Goal: Find contact information

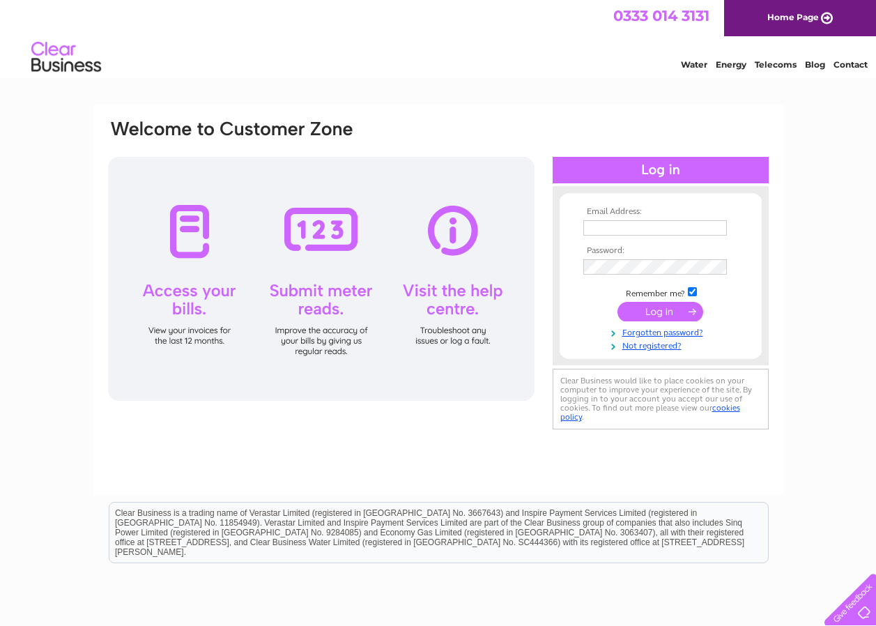
type input "hrmanning1884@yahoo.co.uk"
click at [661, 309] on input "submit" at bounding box center [660, 312] width 86 height 20
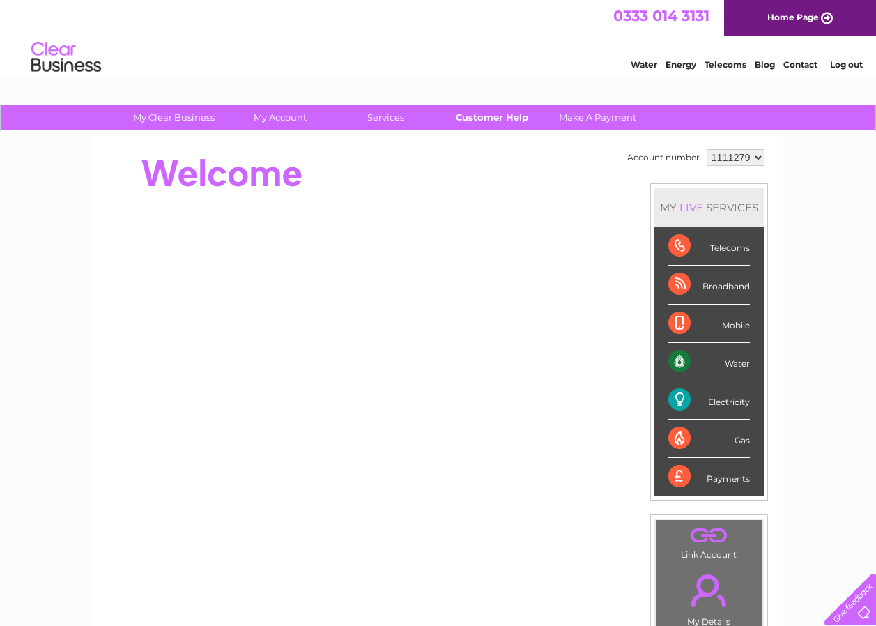
click at [508, 118] on link "Customer Help" at bounding box center [491, 118] width 115 height 26
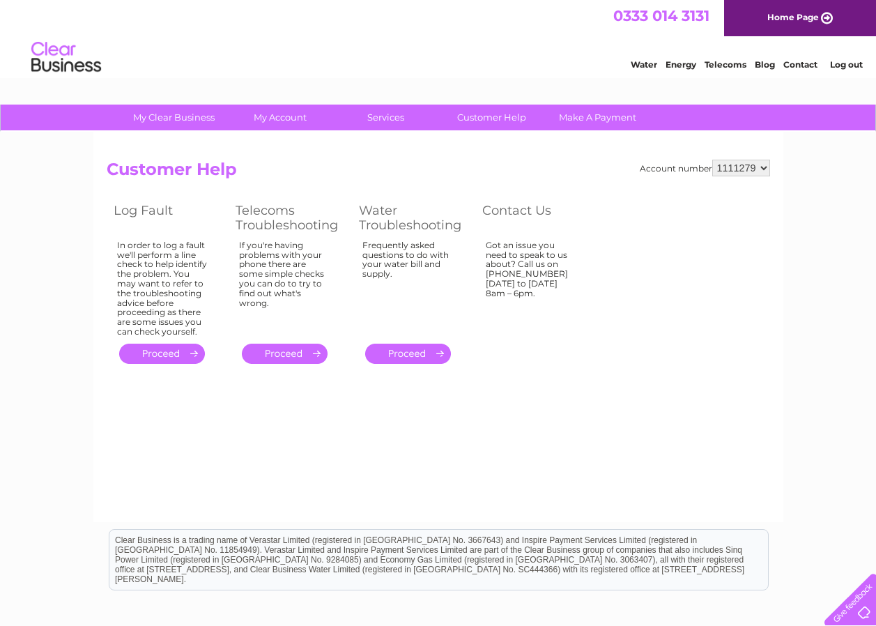
click at [808, 65] on link "Contact" at bounding box center [800, 64] width 34 height 10
